Goal: Find specific page/section: Find specific page/section

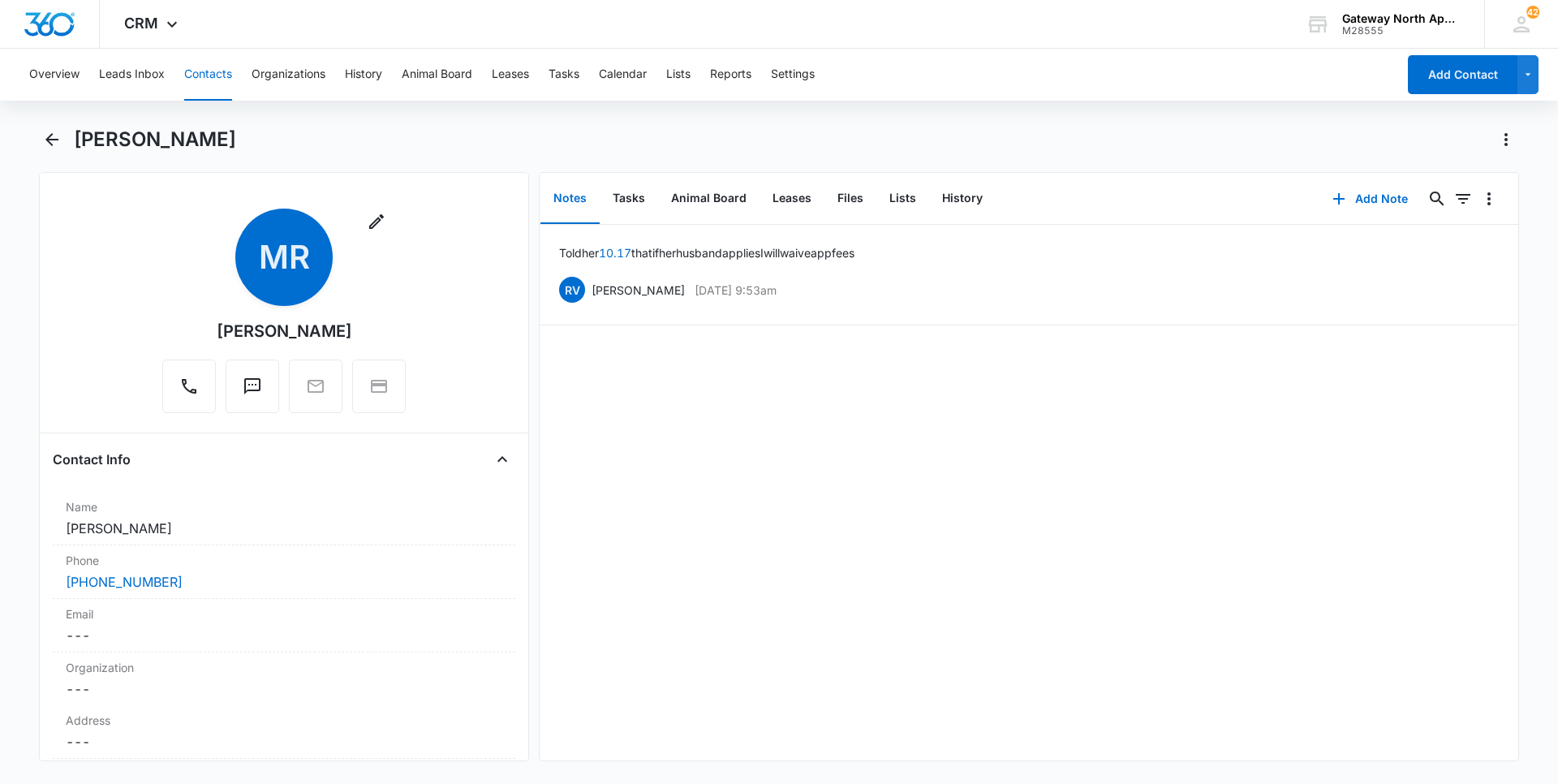
click at [209, 70] on button "Contacts" at bounding box center [207, 75] width 48 height 52
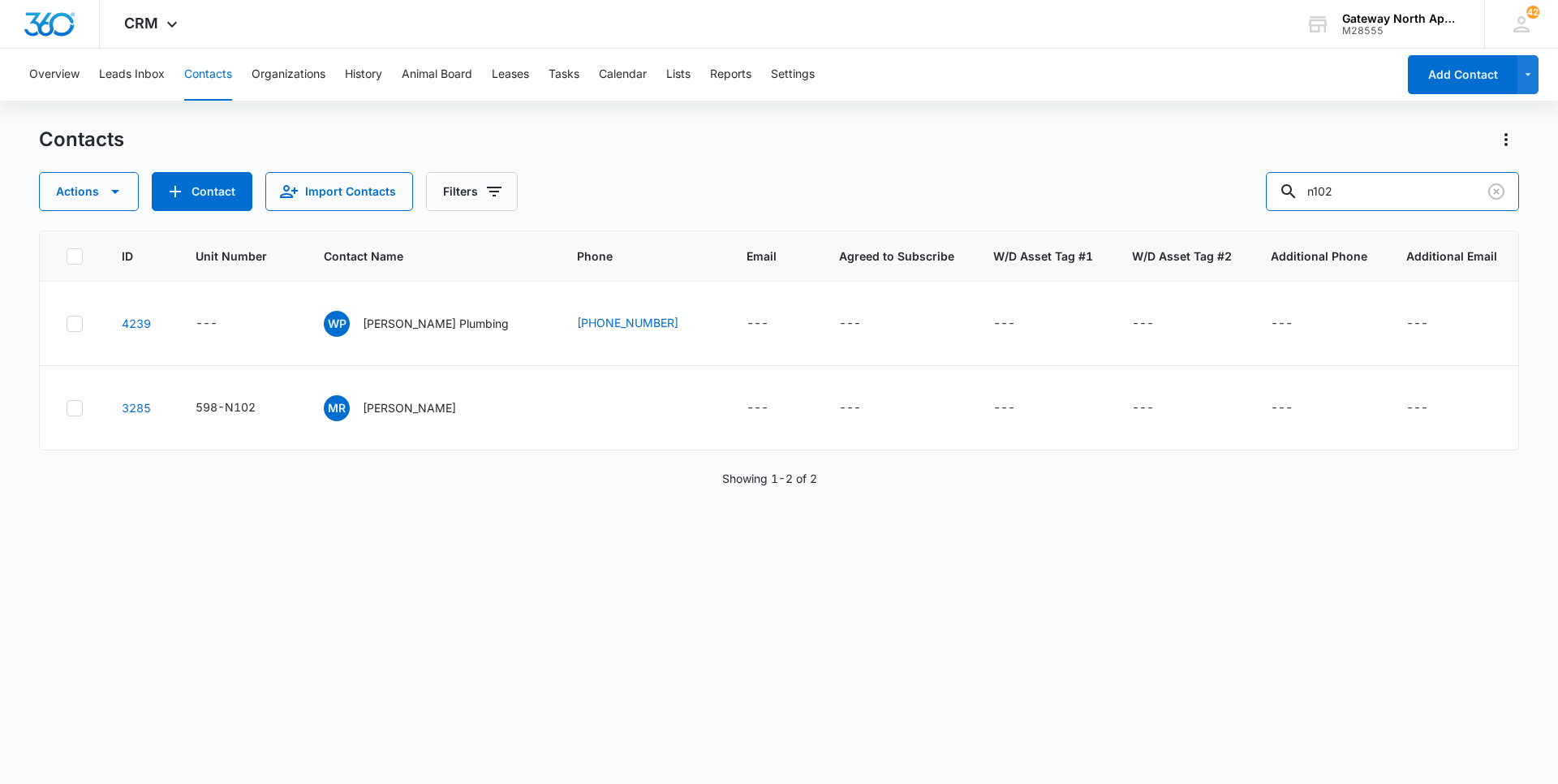
drag, startPoint x: 1287, startPoint y: 219, endPoint x: 1216, endPoint y: 231, distance: 72.0
click at [1217, 231] on div "Contacts Actions Contact Import Contacts Filters n102 ID Unit Number Contact Na…" at bounding box center [779, 455] width 1480 height 655
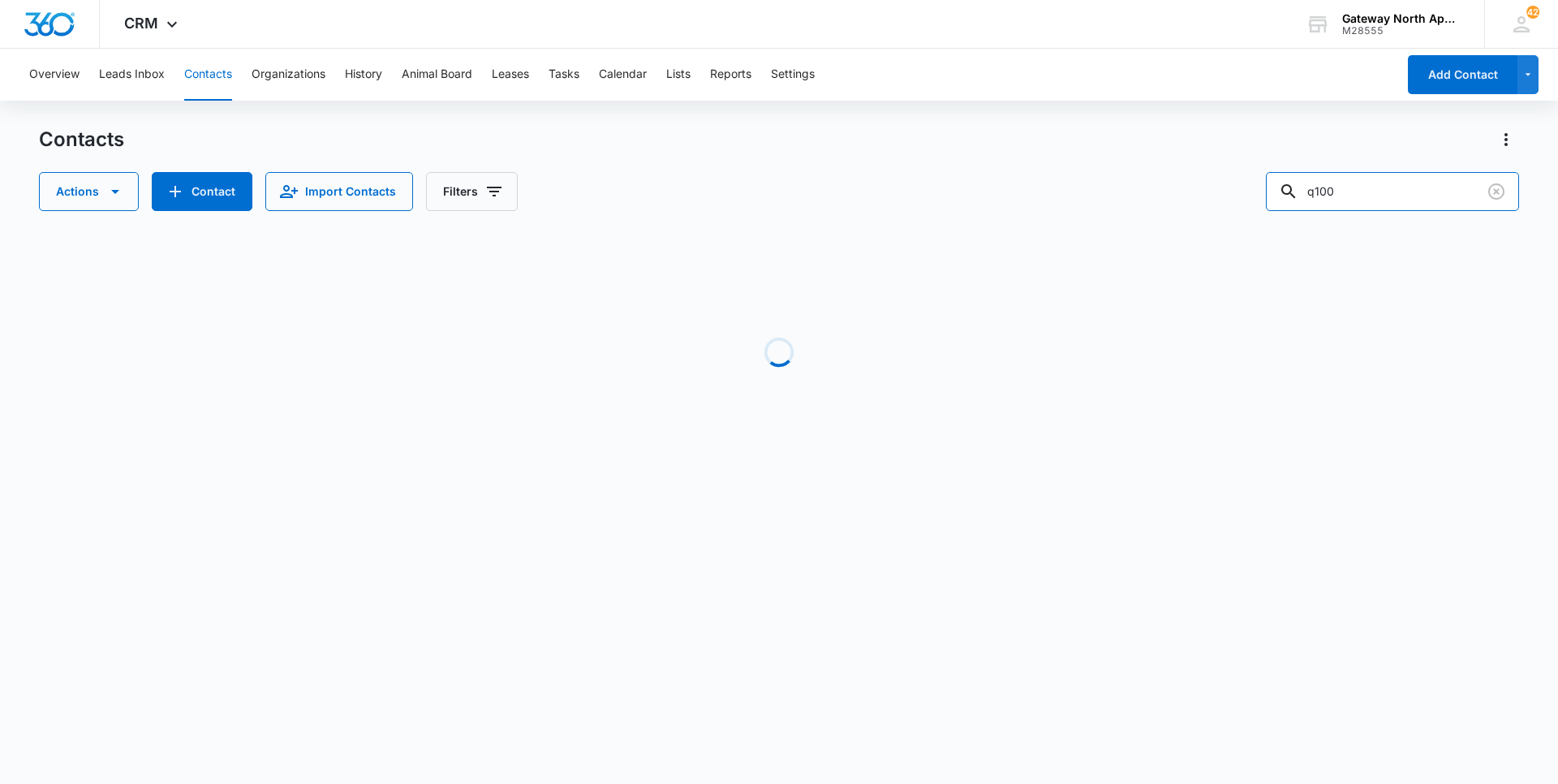
type input "q100"
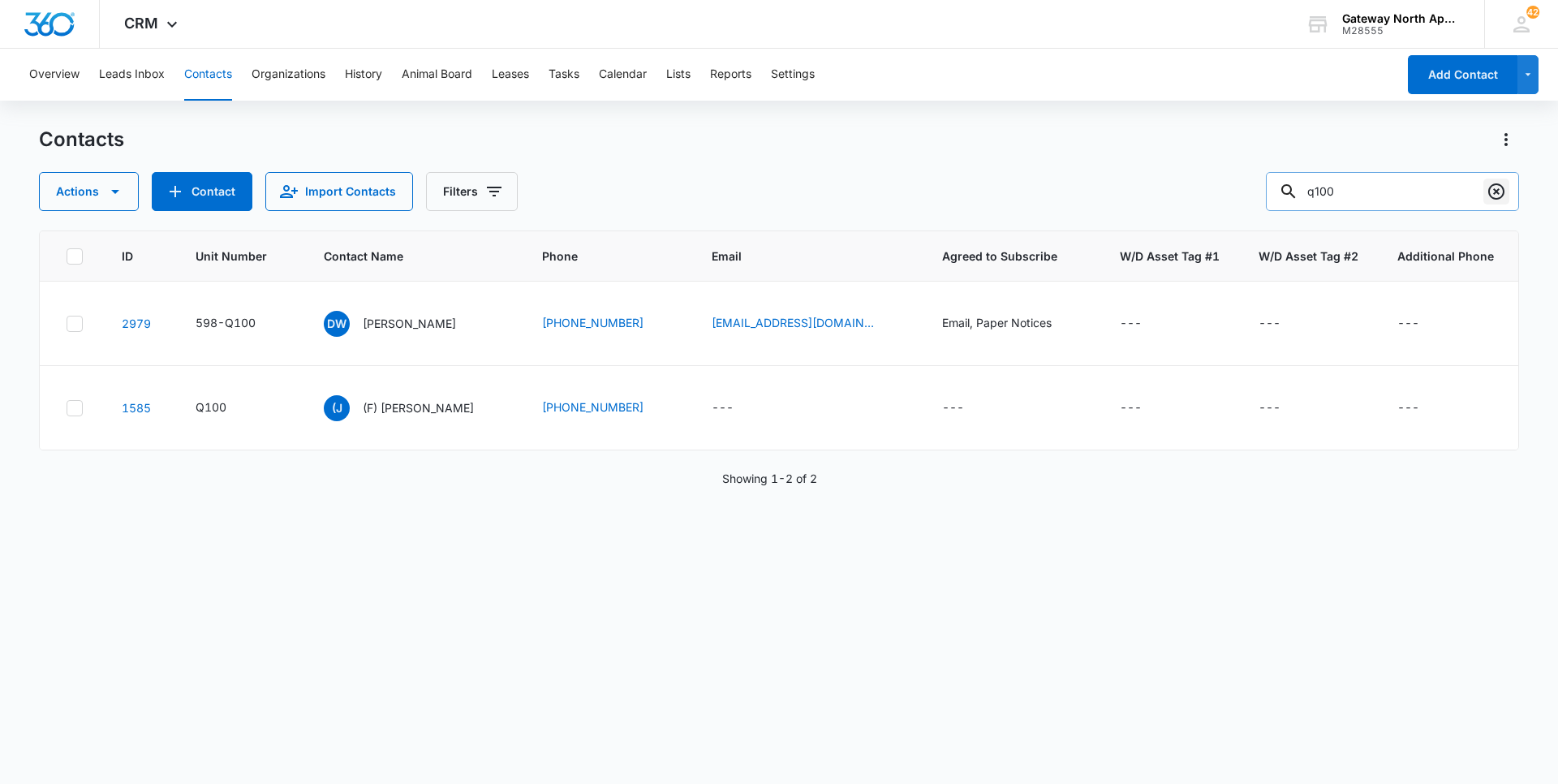
click at [1498, 195] on icon "Clear" at bounding box center [1497, 192] width 19 height 19
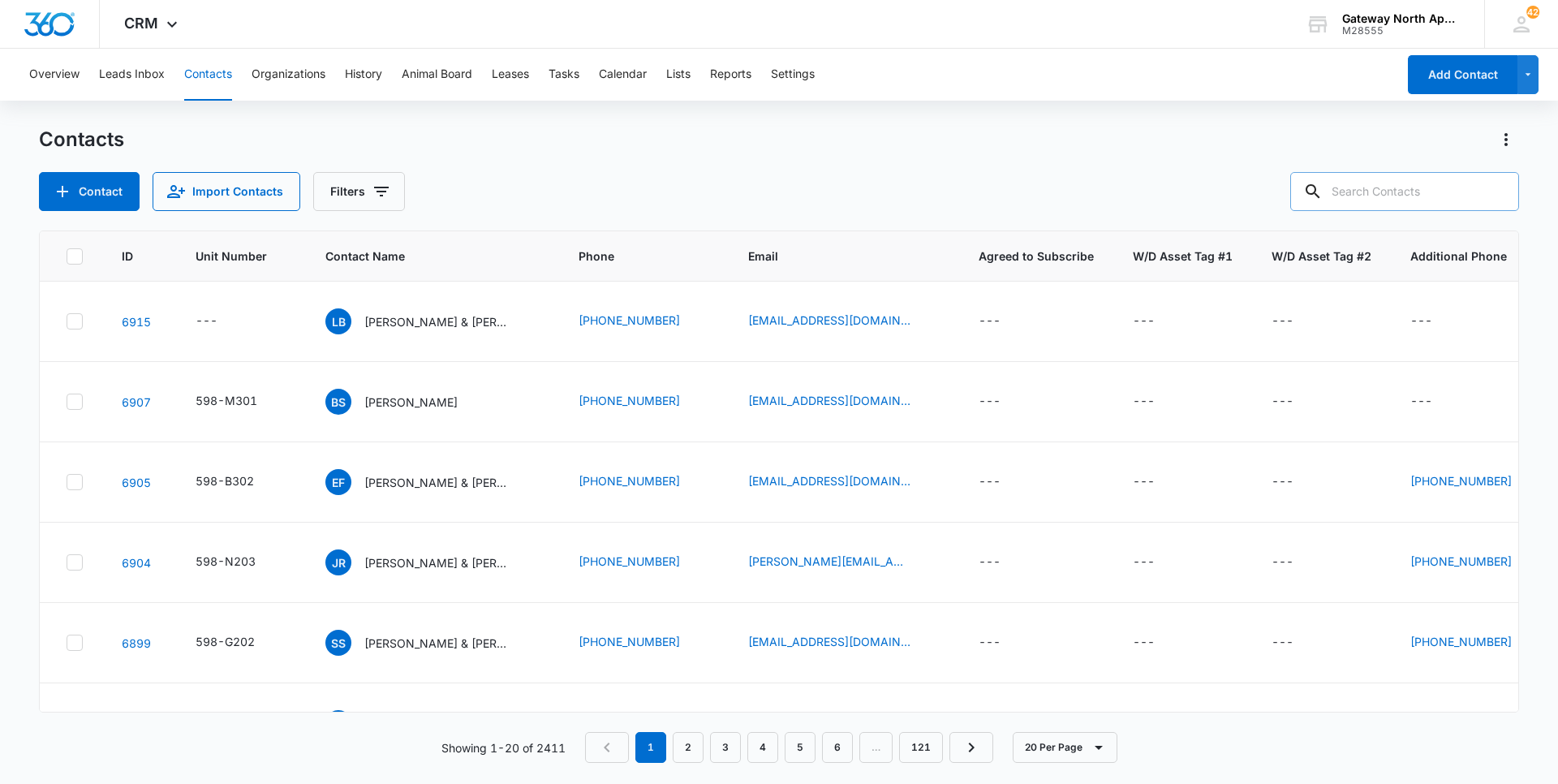
click at [1448, 187] on input "text" at bounding box center [1405, 191] width 229 height 39
type input "l306"
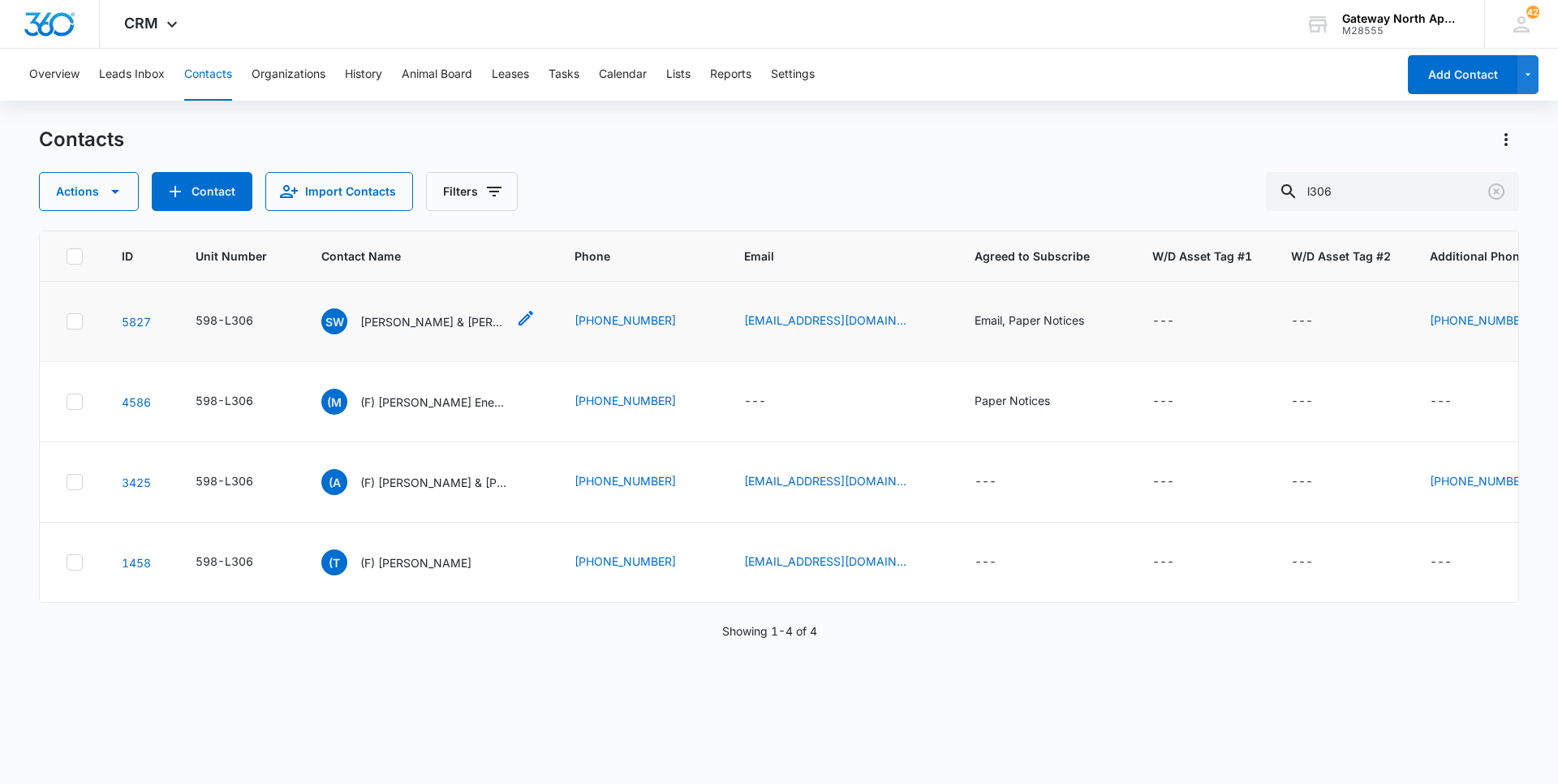
click at [412, 320] on p "[PERSON_NAME] & [PERSON_NAME]" at bounding box center [433, 322] width 146 height 17
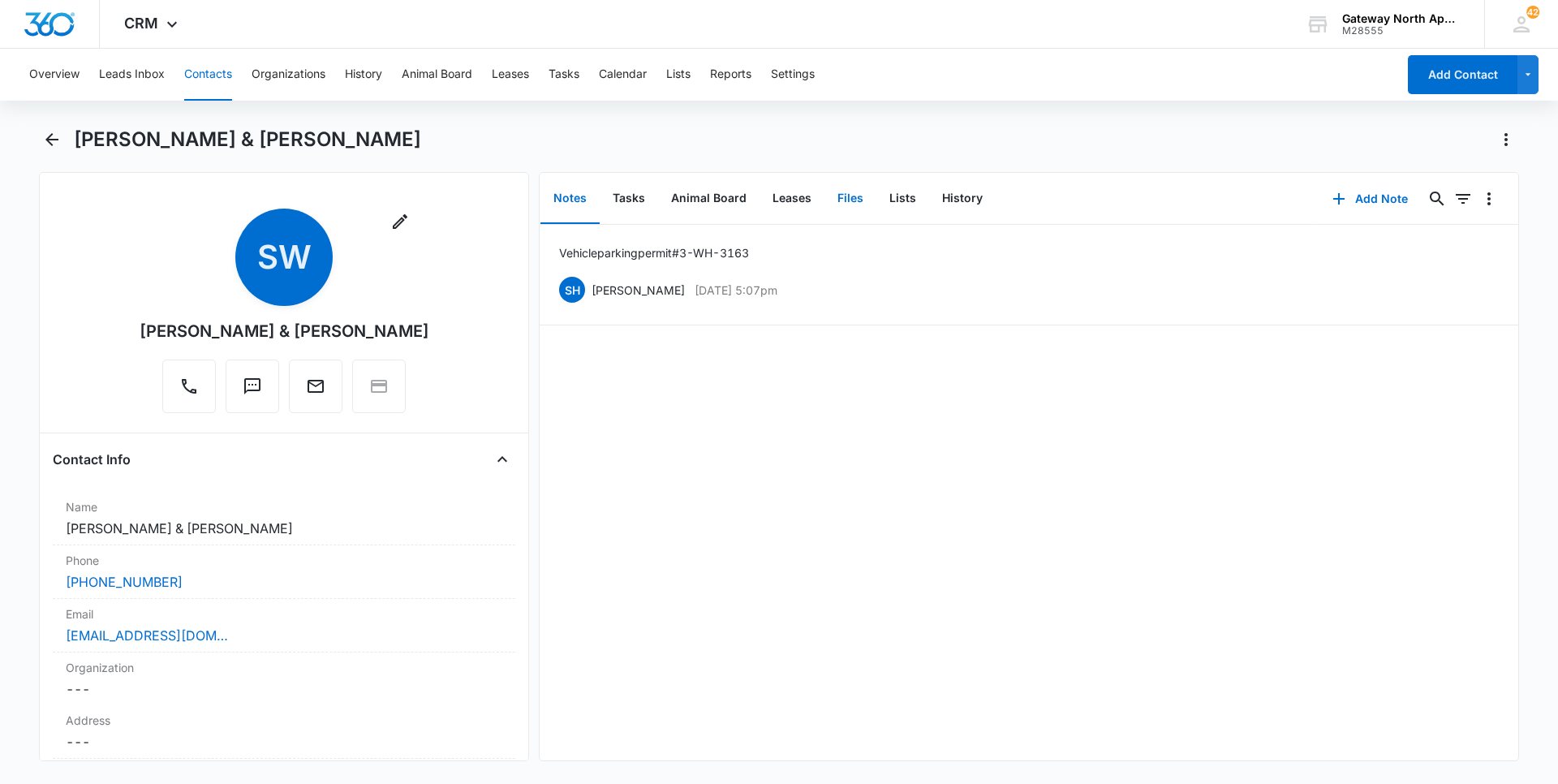
click at [843, 202] on button "Files" at bounding box center [851, 199] width 52 height 50
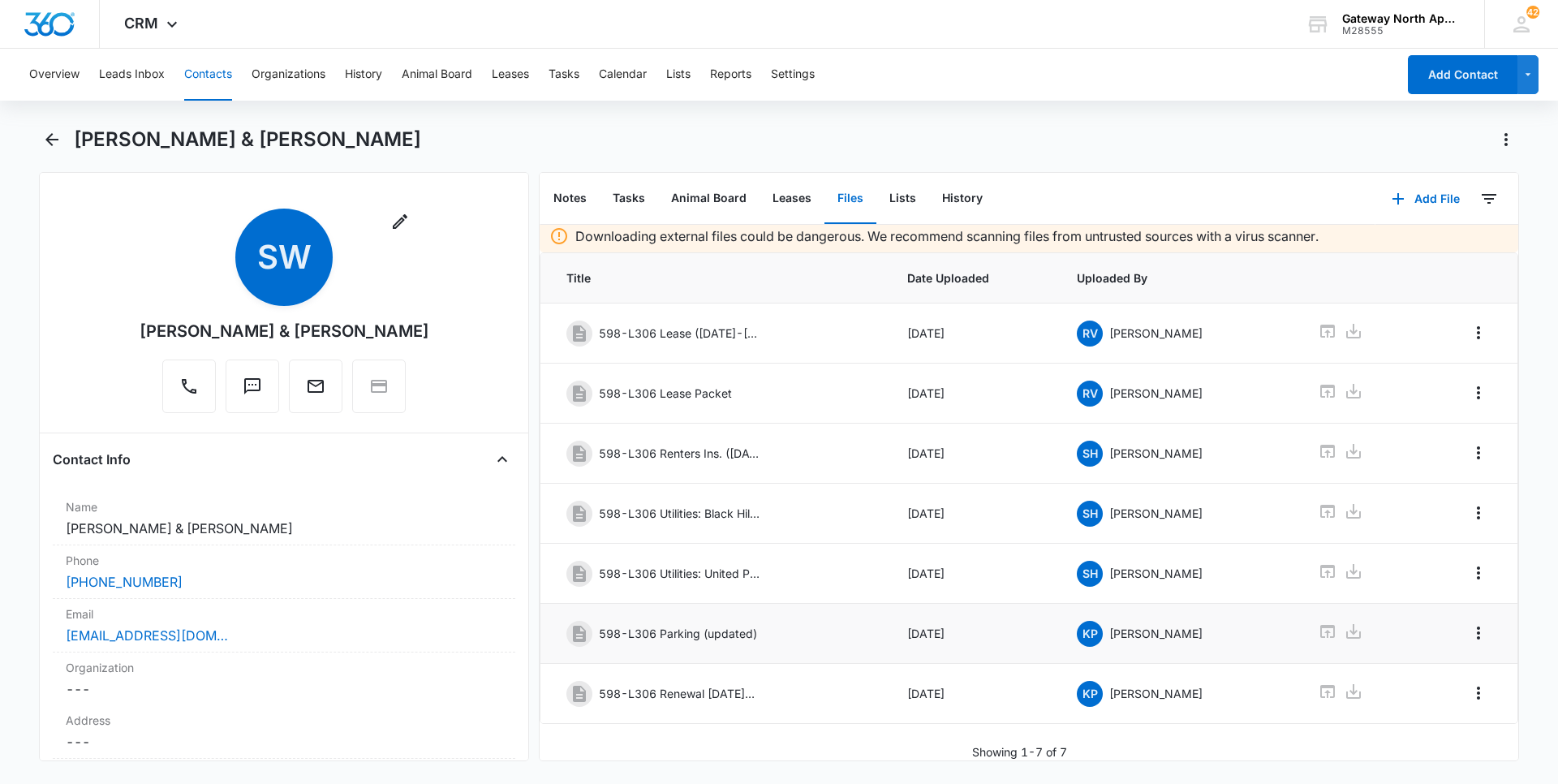
scroll to position [17, 0]
